Goal: Information Seeking & Learning: Find specific fact

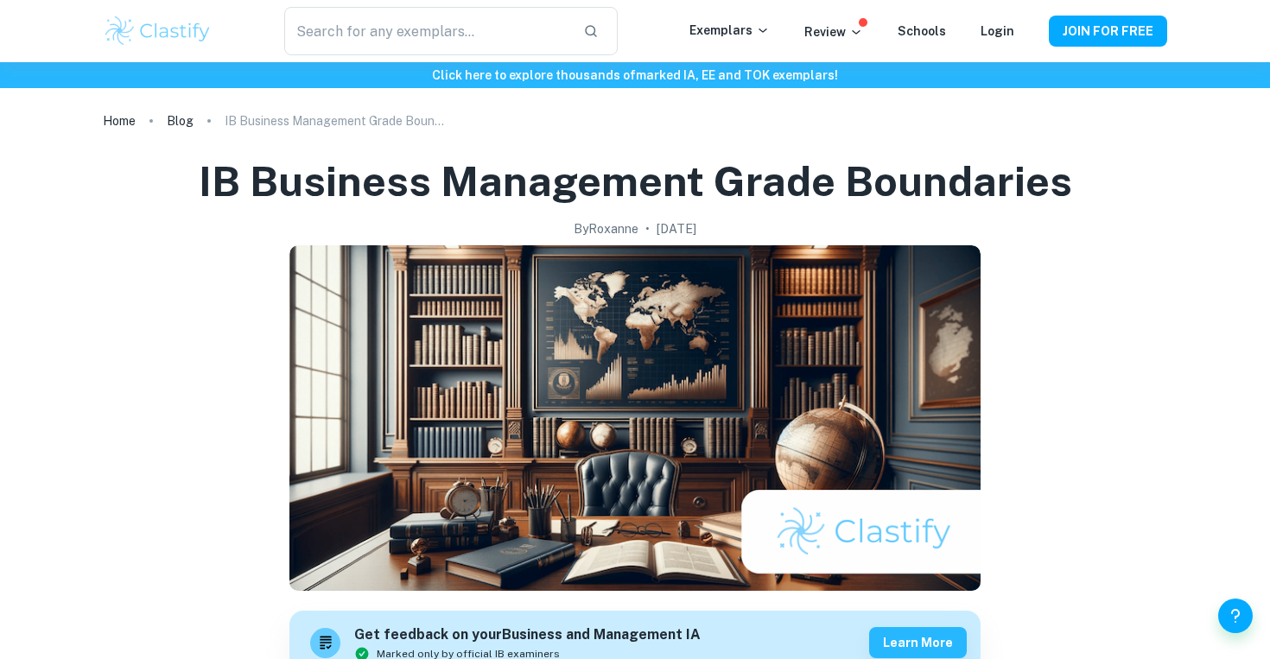
scroll to position [904, 0]
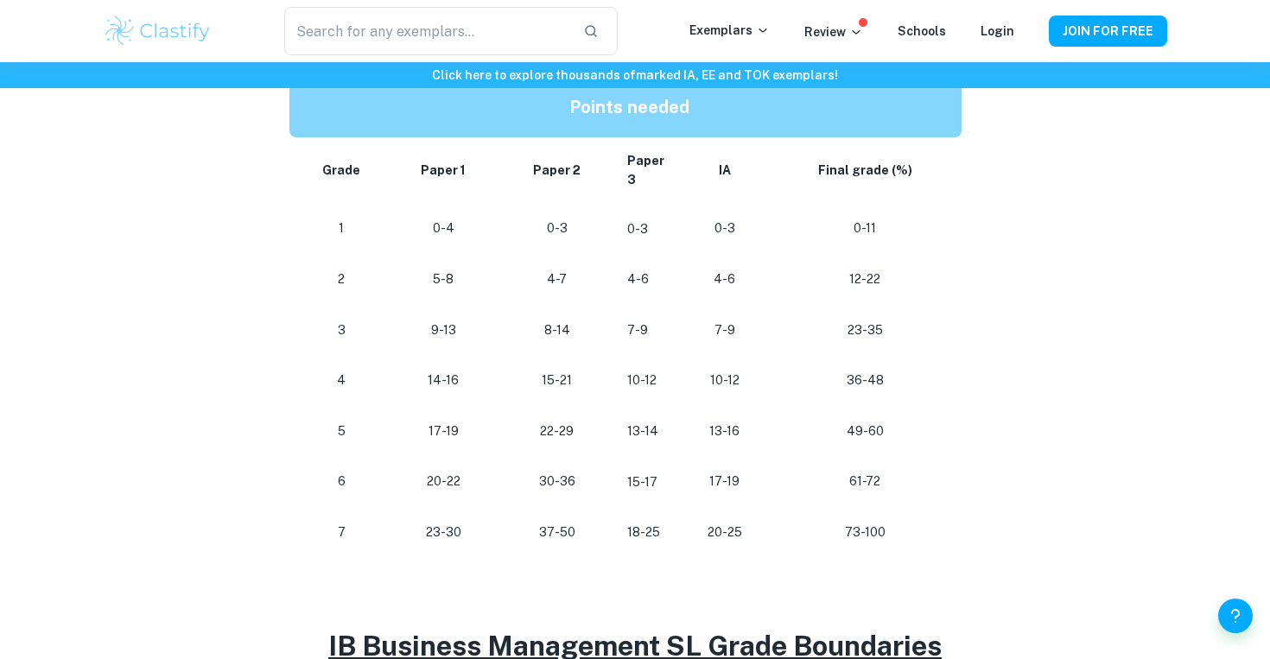
click at [557, 527] on p "37-50" at bounding box center [557, 532] width 86 height 23
drag, startPoint x: 573, startPoint y: 524, endPoint x: 533, endPoint y: 527, distance: 39.8
click at [533, 527] on p "37-50" at bounding box center [557, 532] width 86 height 23
click at [650, 558] on h2 at bounding box center [634, 578] width 691 height 41
click at [860, 524] on p "73-100" at bounding box center [865, 532] width 166 height 23
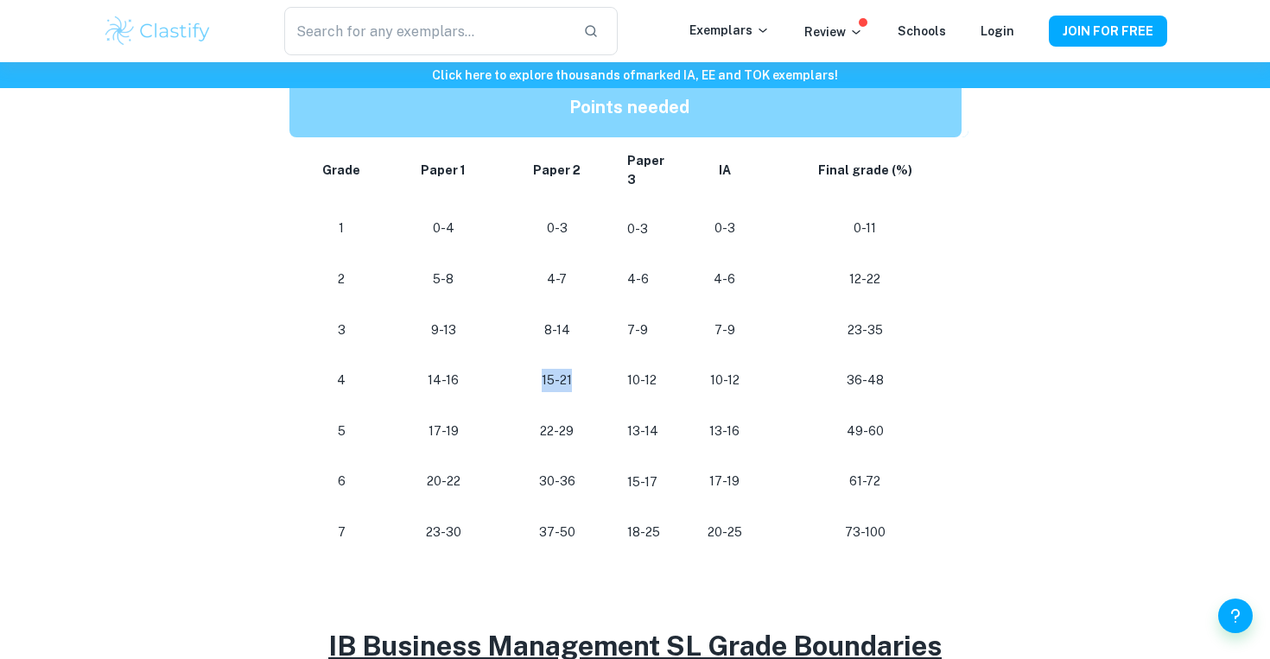
drag, startPoint x: 574, startPoint y: 372, endPoint x: 532, endPoint y: 375, distance: 41.5
click at [532, 375] on p "15-21" at bounding box center [557, 380] width 86 height 23
click at [568, 374] on p "15-21" at bounding box center [557, 380] width 86 height 23
drag, startPoint x: 576, startPoint y: 526, endPoint x: 534, endPoint y: 529, distance: 42.4
click at [534, 529] on p "37-50" at bounding box center [557, 532] width 86 height 23
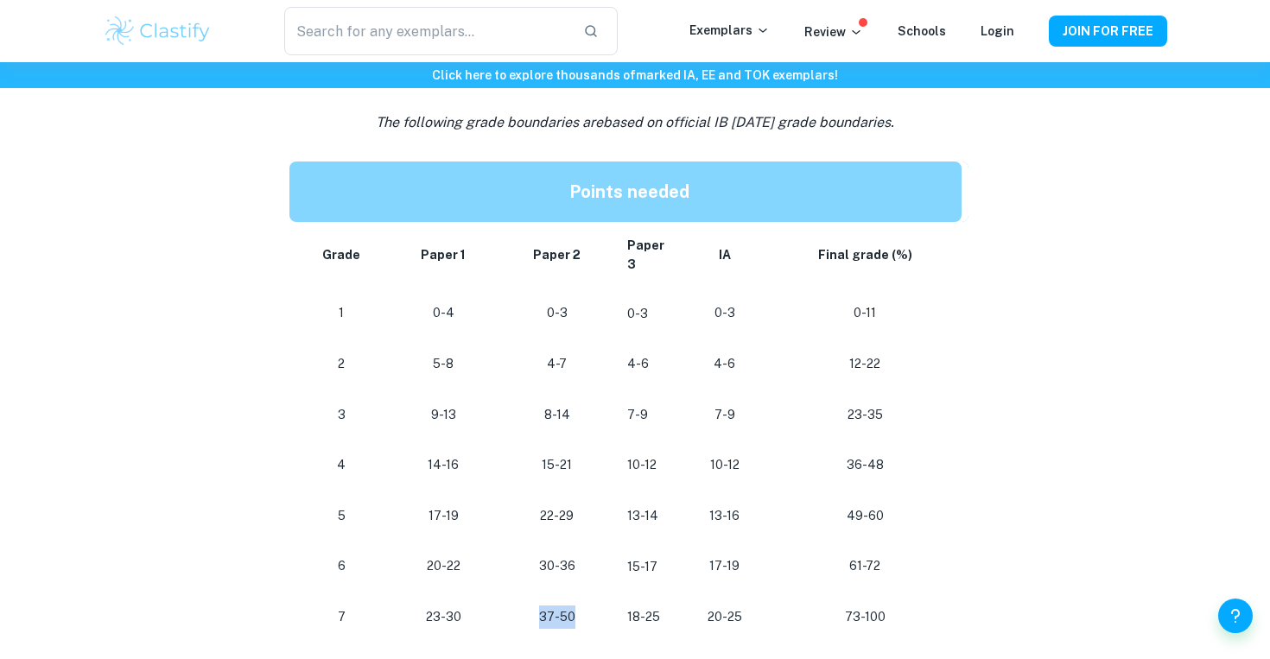
scroll to position [830, 0]
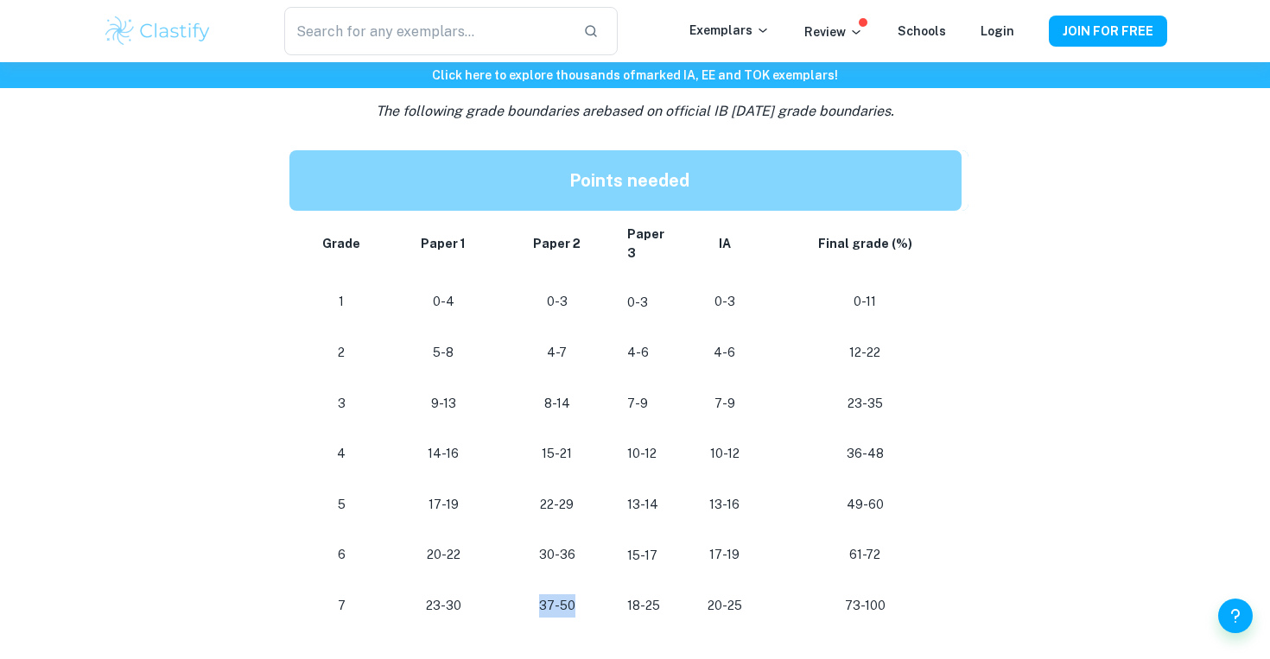
click at [532, 594] on p "37-50" at bounding box center [557, 605] width 86 height 23
drag, startPoint x: 571, startPoint y: 450, endPoint x: 540, endPoint y: 450, distance: 31.1
click at [540, 450] on p "15-21" at bounding box center [557, 453] width 86 height 23
click at [1144, 348] on div "IB Business Management Grade Boundaries By [PERSON_NAME] • [DATE] Get feedback …" at bounding box center [635, 469] width 1064 height 2332
